Goal: Task Accomplishment & Management: Manage account settings

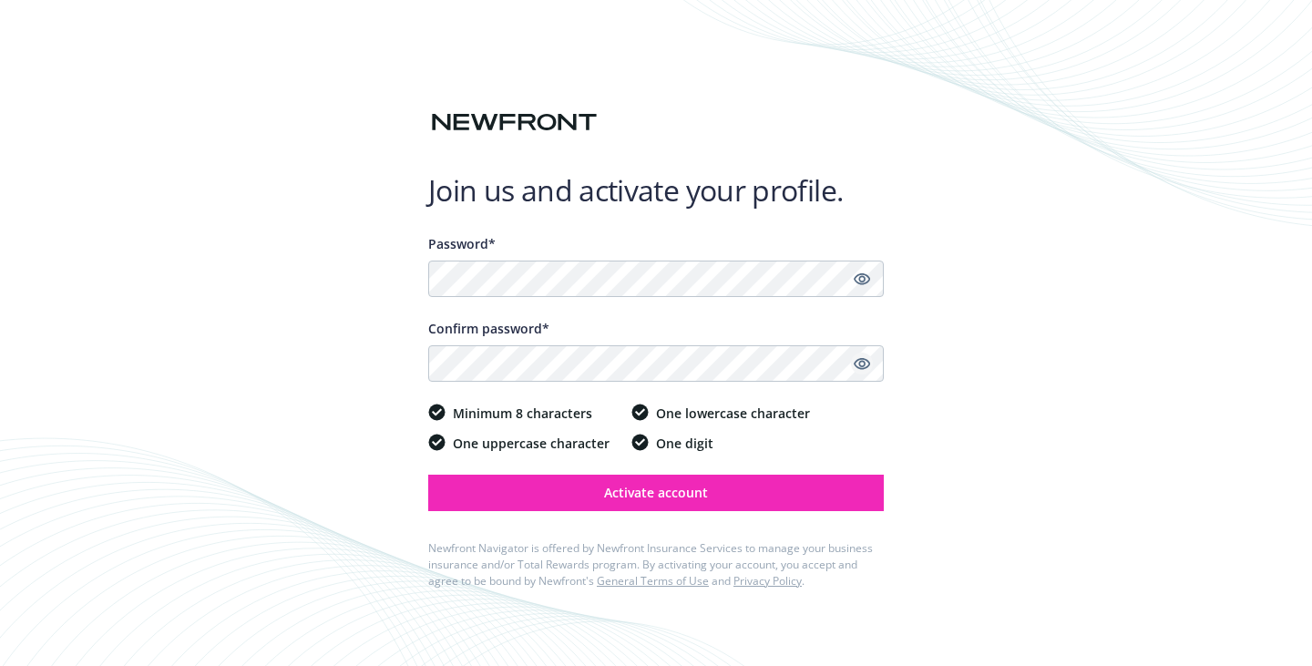
click at [859, 374] on link "Show password" at bounding box center [862, 364] width 22 height 22
click at [862, 285] on icon "Show password" at bounding box center [862, 279] width 16 height 16
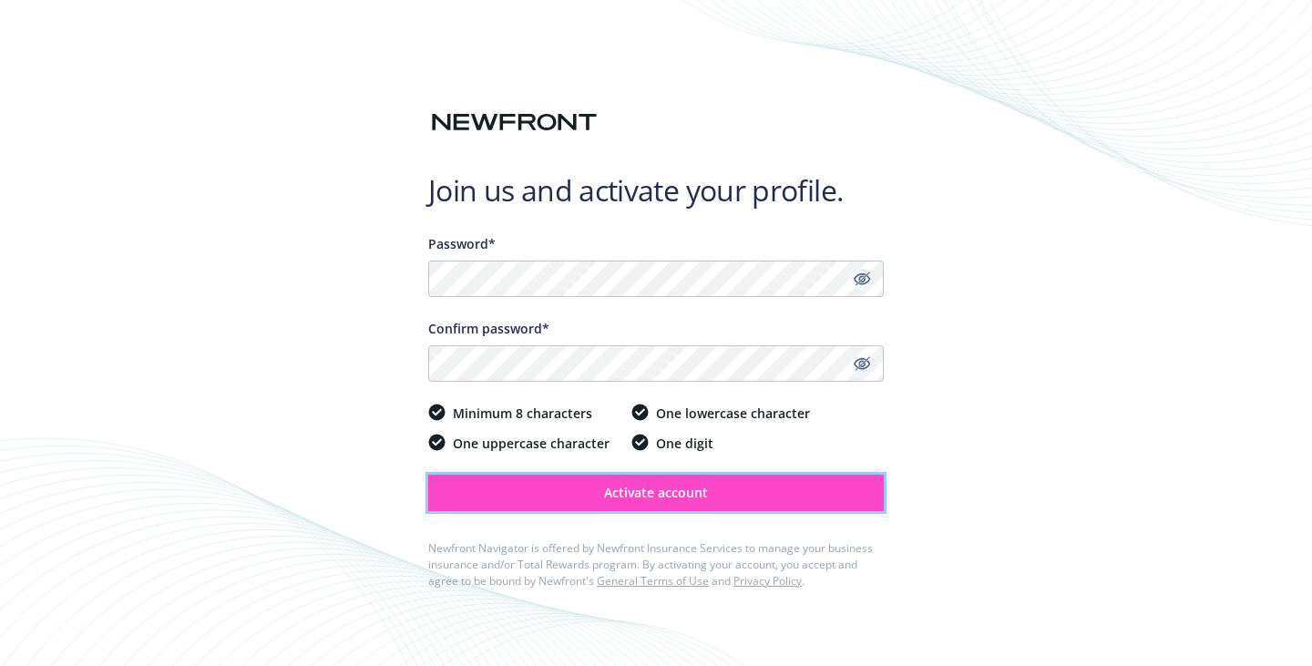
click at [686, 481] on button "Activate account" at bounding box center [656, 493] width 456 height 36
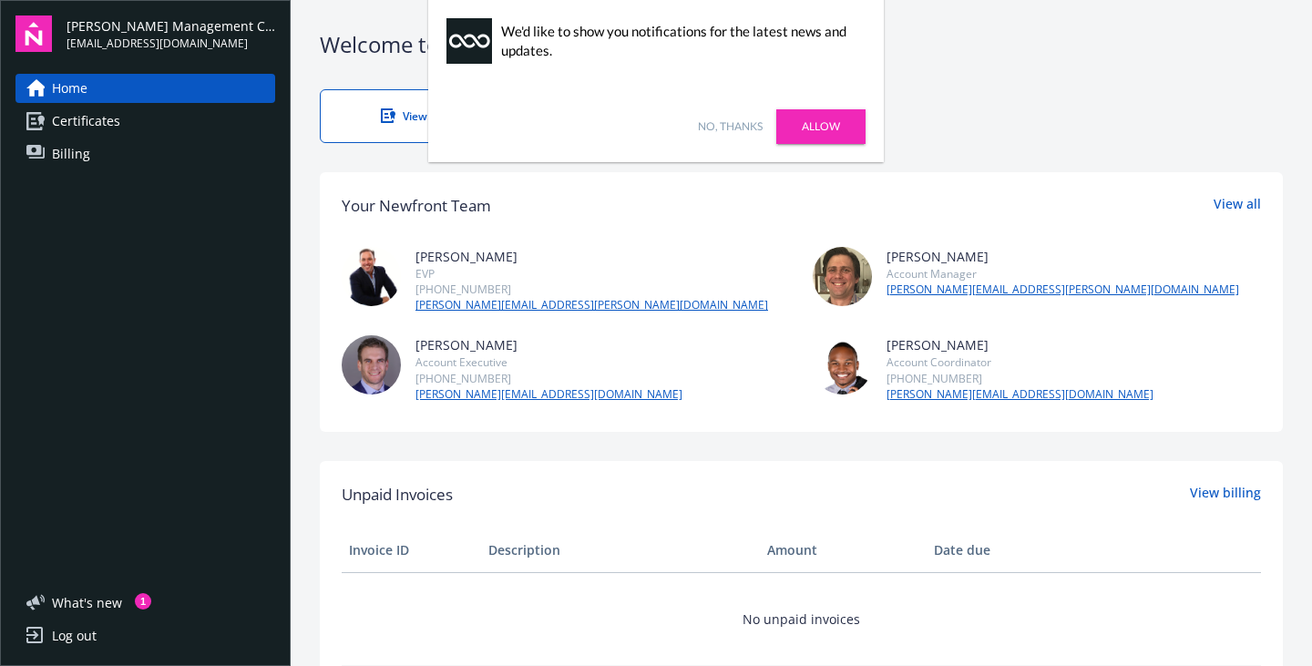
click at [823, 129] on link "Allow" at bounding box center [820, 126] width 89 height 35
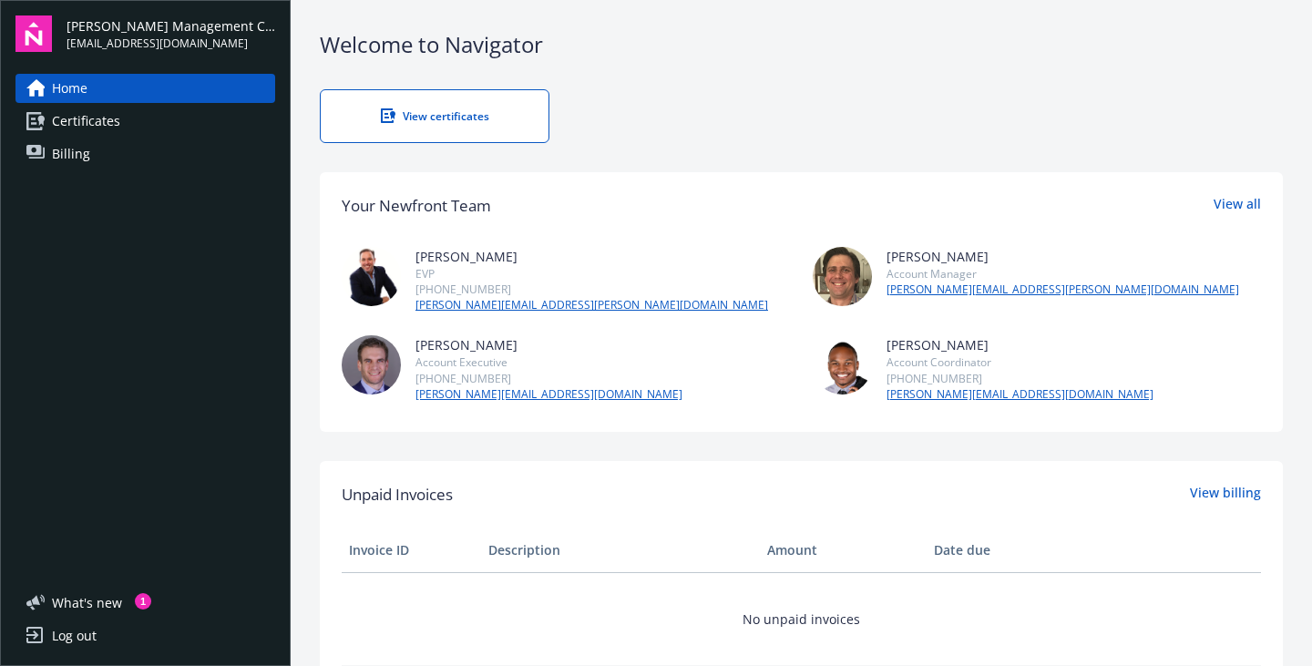
click at [80, 150] on span "Billing" at bounding box center [71, 153] width 38 height 29
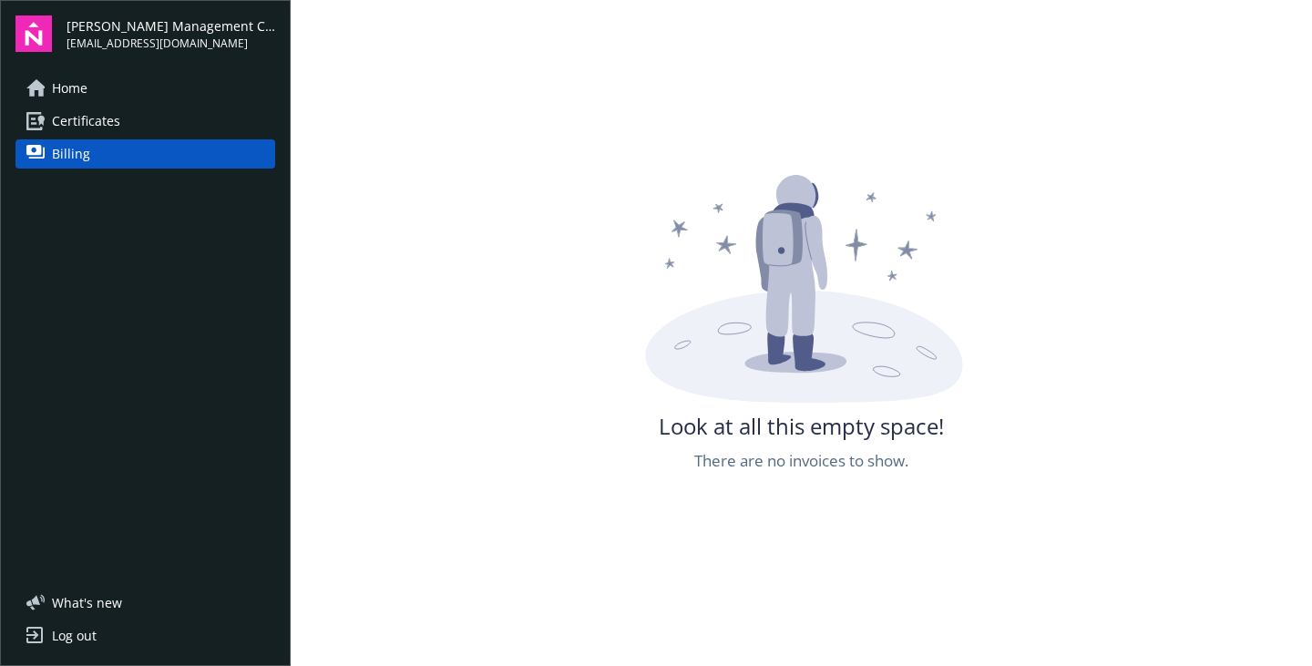
click at [96, 112] on span "Certificates" at bounding box center [86, 121] width 68 height 29
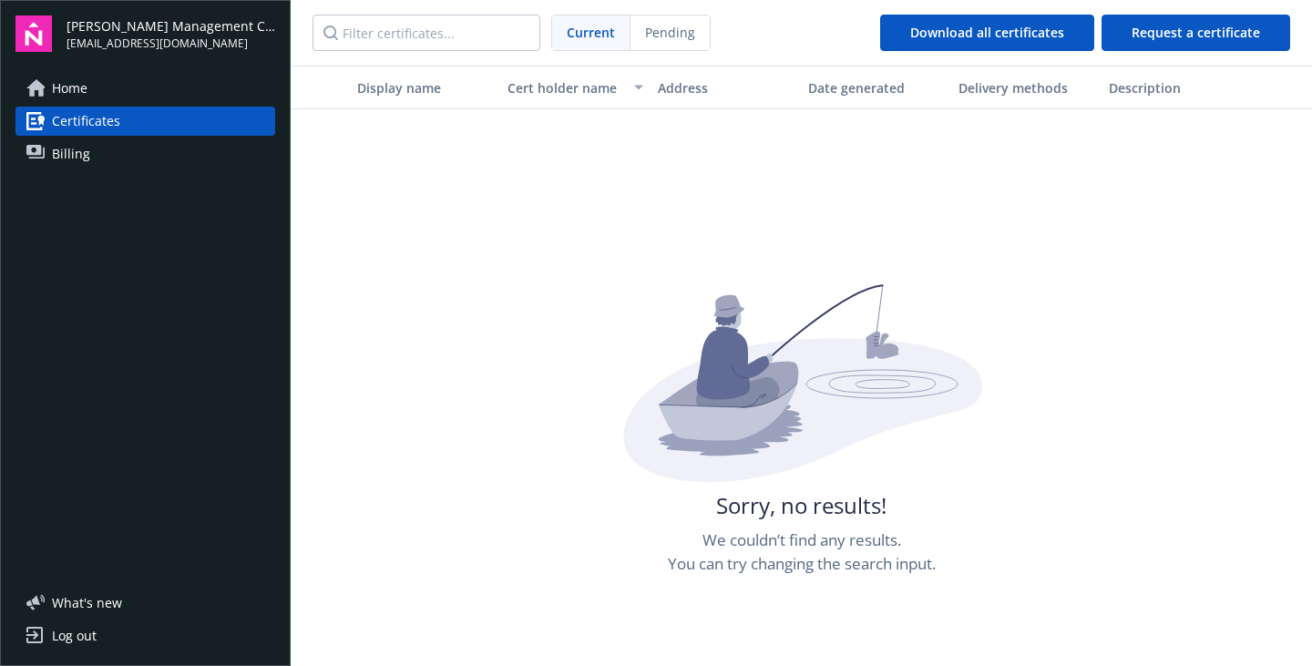
click at [101, 84] on link "Home" at bounding box center [145, 88] width 260 height 29
